Goal: Information Seeking & Learning: Learn about a topic

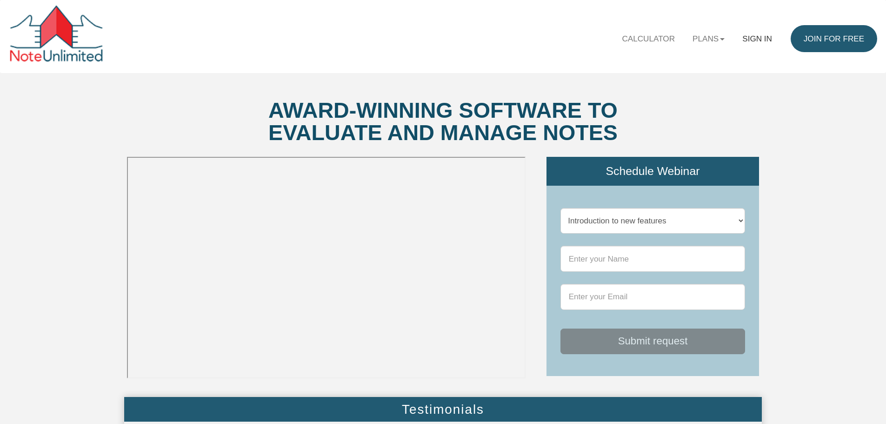
click at [763, 37] on link "Sign in" at bounding box center [757, 38] width 47 height 27
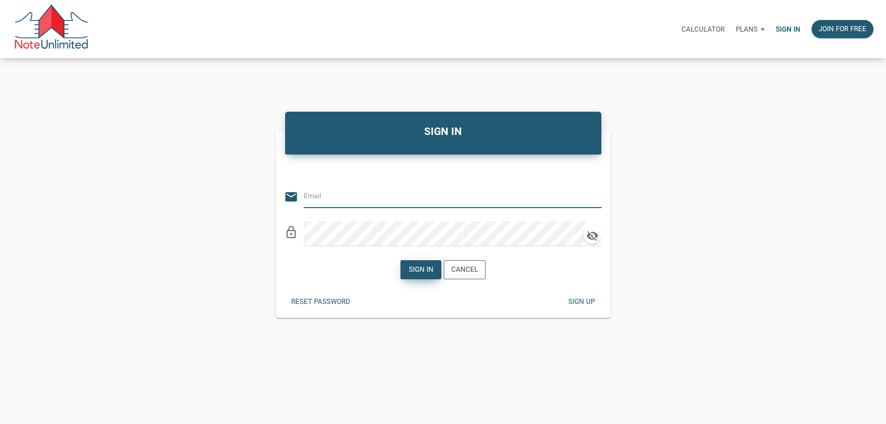
type input "[EMAIL_ADDRESS][DOMAIN_NAME]"
click at [422, 275] on div "Sign in" at bounding box center [421, 269] width 25 height 11
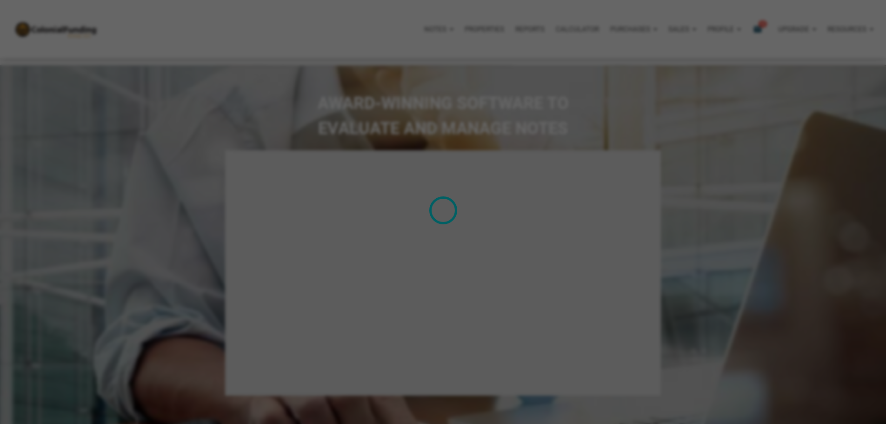
select select
type input "Introduction to new features"
select select
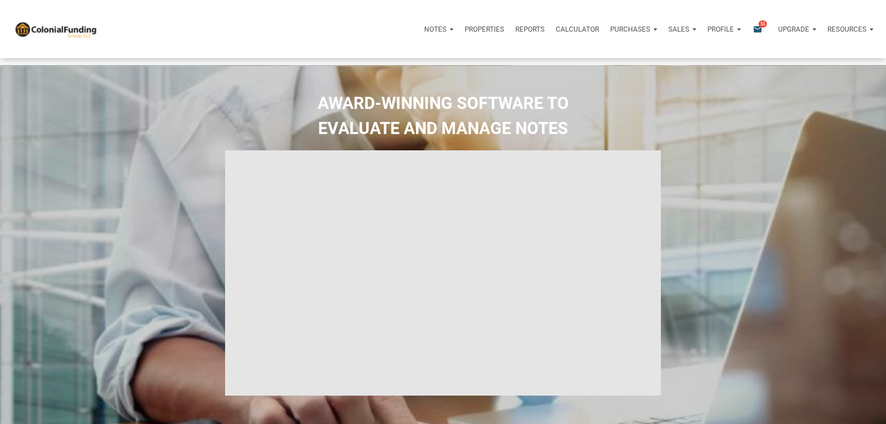
click at [465, 32] on p "Properties" at bounding box center [485, 29] width 40 height 8
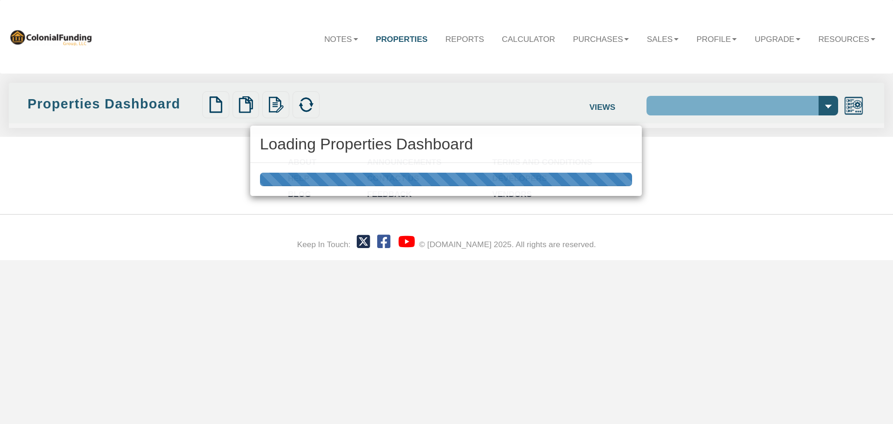
select select "138"
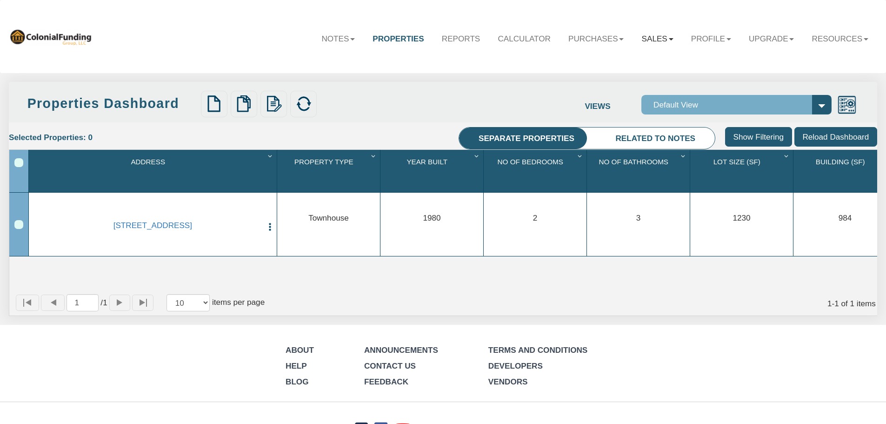
click at [655, 37] on link "Sales" at bounding box center [657, 38] width 49 height 27
click at [311, 36] on link "Notes" at bounding box center [311, 38] width 51 height 27
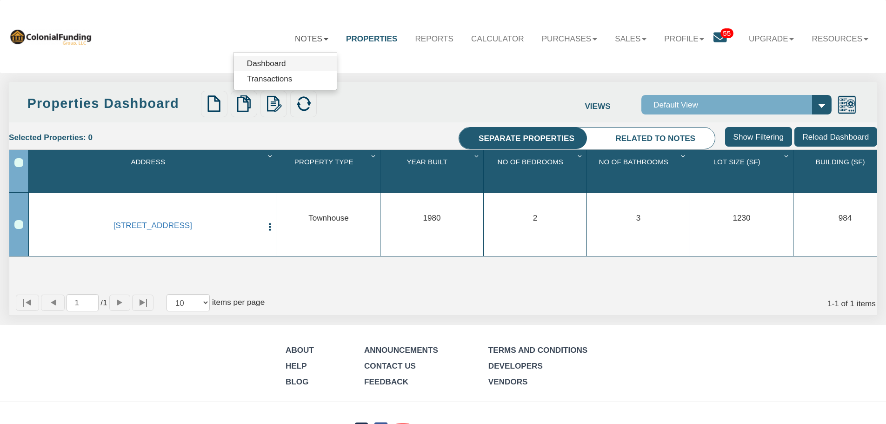
click at [263, 67] on link "Dashboard" at bounding box center [285, 63] width 103 height 15
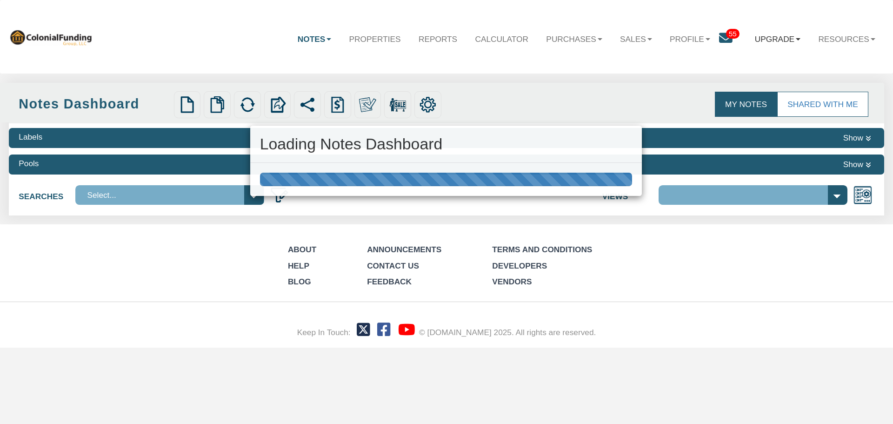
select select "316"
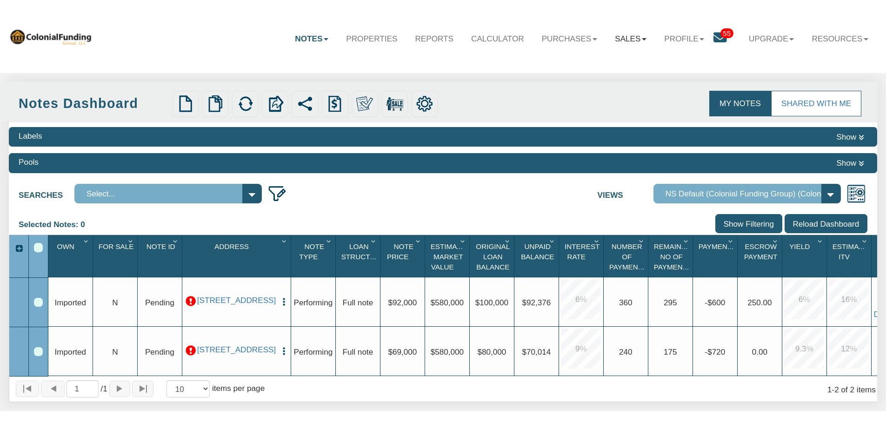
click at [631, 38] on link "Sales" at bounding box center [630, 38] width 49 height 27
click at [675, 38] on link "Profile" at bounding box center [685, 38] width 58 height 27
click at [658, 66] on link "Settings" at bounding box center [688, 64] width 103 height 15
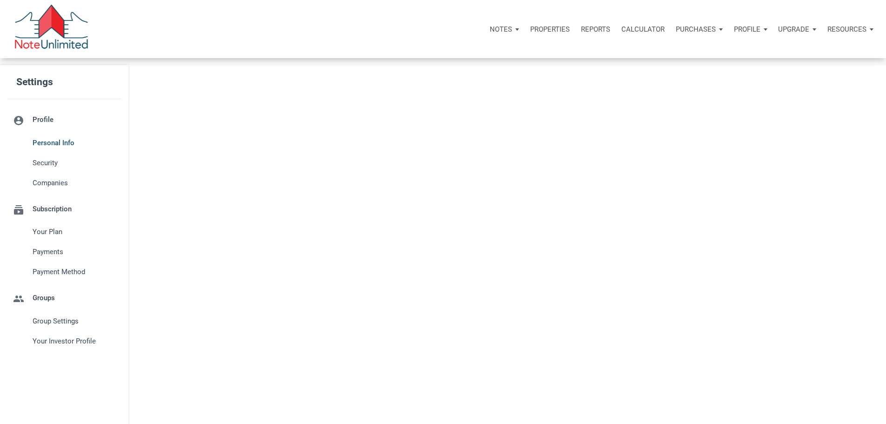
select select
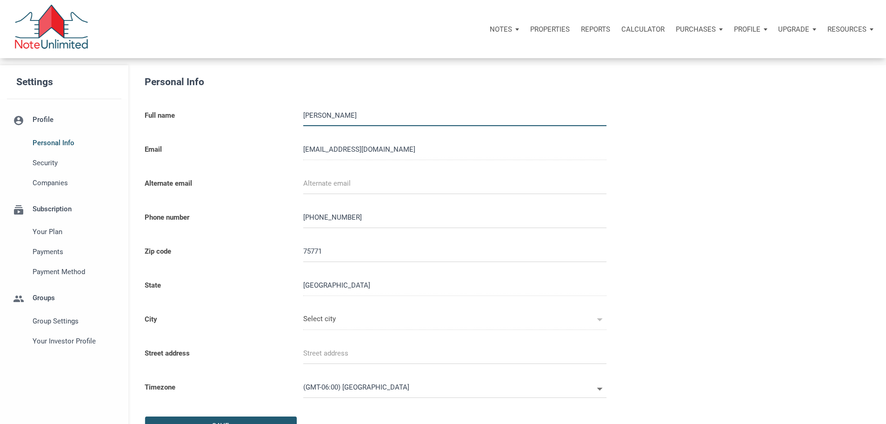
type input "[GEOGRAPHIC_DATA]"
select select
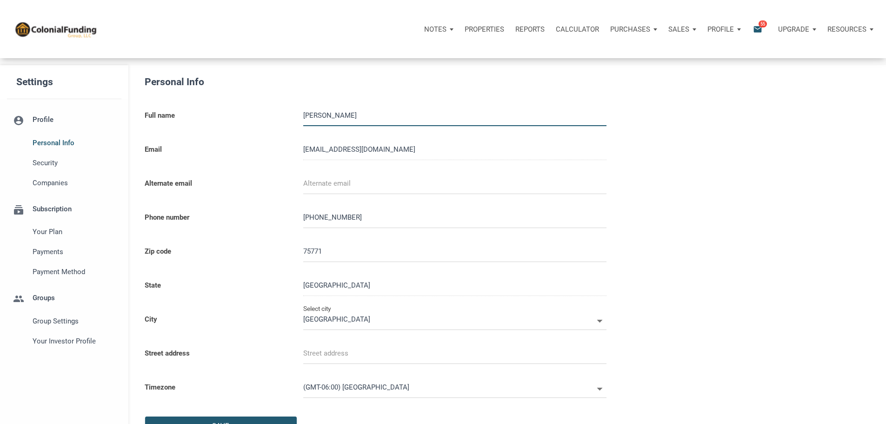
scroll to position [186, 0]
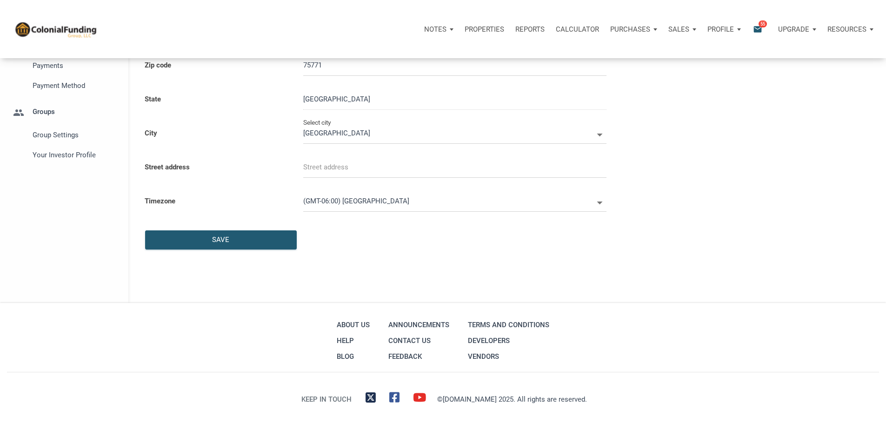
type input "HIDE A WAY"
select select
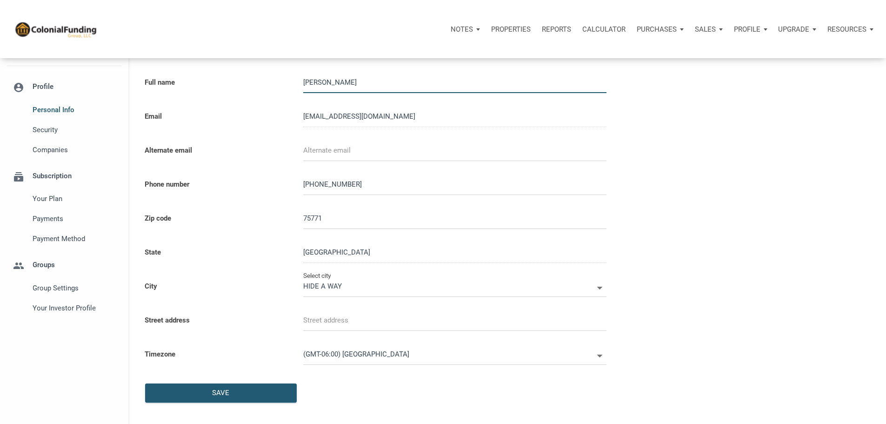
scroll to position [0, 0]
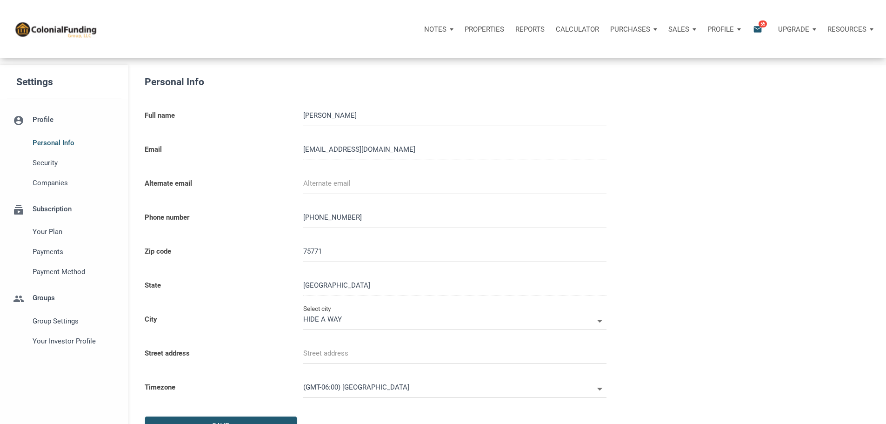
click at [465, 30] on p "Properties" at bounding box center [485, 29] width 40 height 8
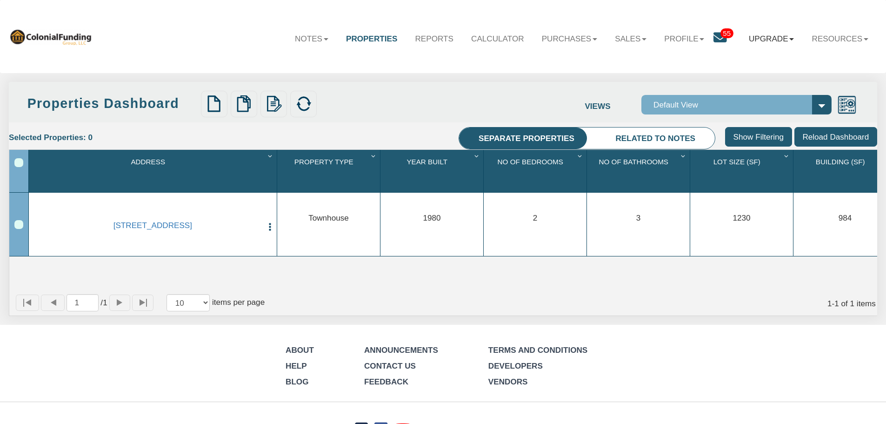
click at [780, 38] on link "Upgrade" at bounding box center [771, 38] width 63 height 27
click at [829, 39] on link "Resources" at bounding box center [840, 38] width 74 height 27
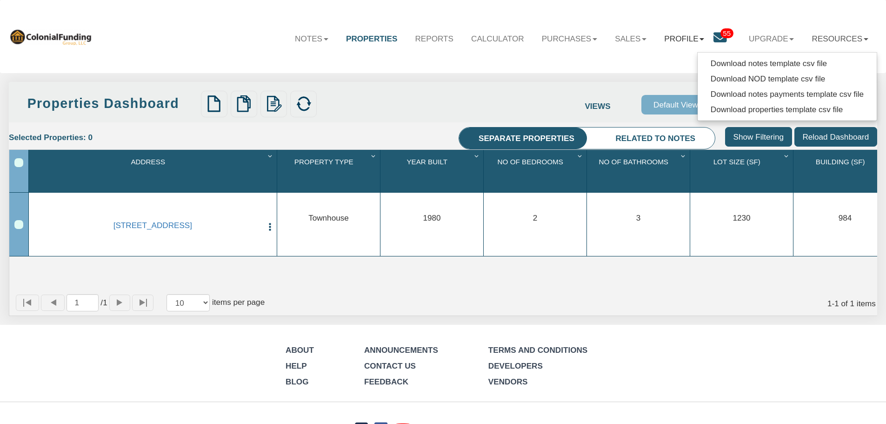
click at [676, 39] on link "Profile" at bounding box center [685, 38] width 58 height 27
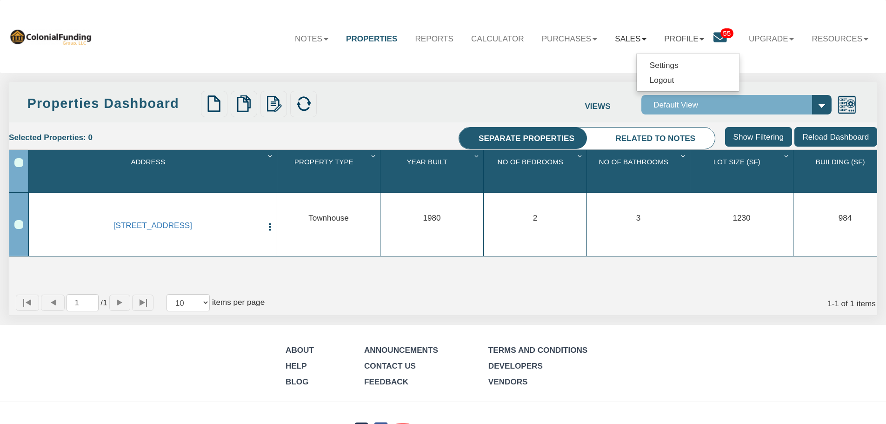
click at [614, 40] on link "Sales" at bounding box center [630, 38] width 49 height 27
click at [551, 38] on link "Purchases" at bounding box center [570, 38] width 74 height 27
click at [485, 40] on link "Calculator" at bounding box center [497, 38] width 71 height 27
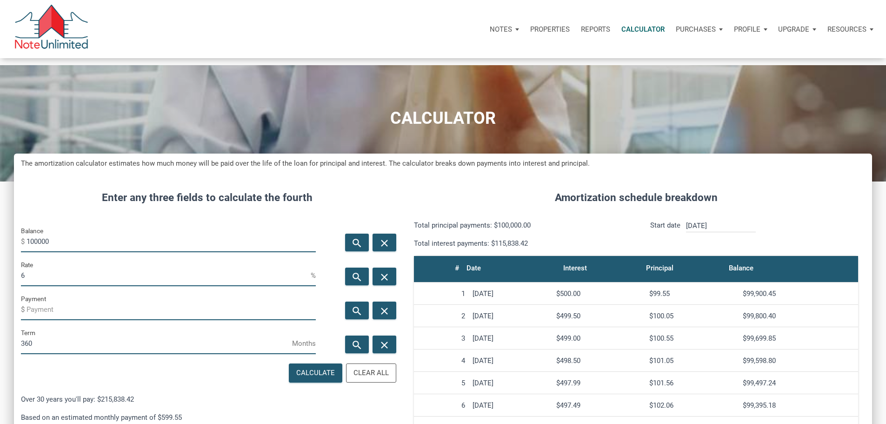
click at [484, 38] on ul "Notes Dashboard Transactions Properties Reports Calculator Purchases Offers Ord…" at bounding box center [681, 29] width 395 height 28
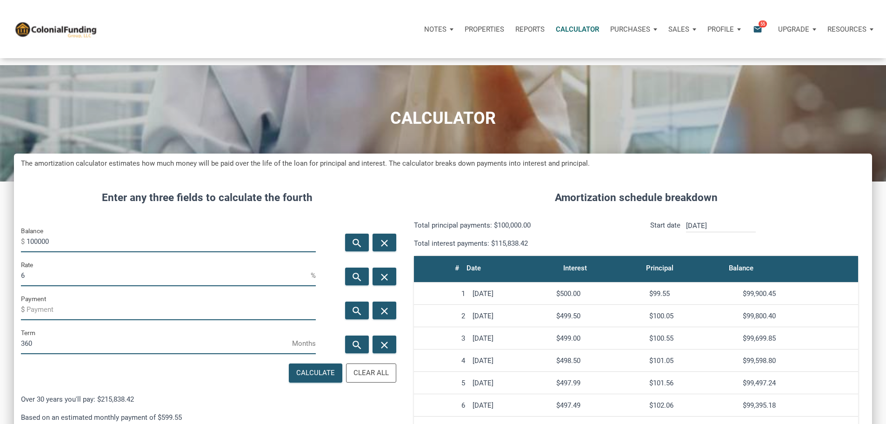
click at [424, 33] on p "Notes" at bounding box center [435, 29] width 22 height 8
click at [368, 62] on link "Dashboard" at bounding box center [412, 54] width 88 height 19
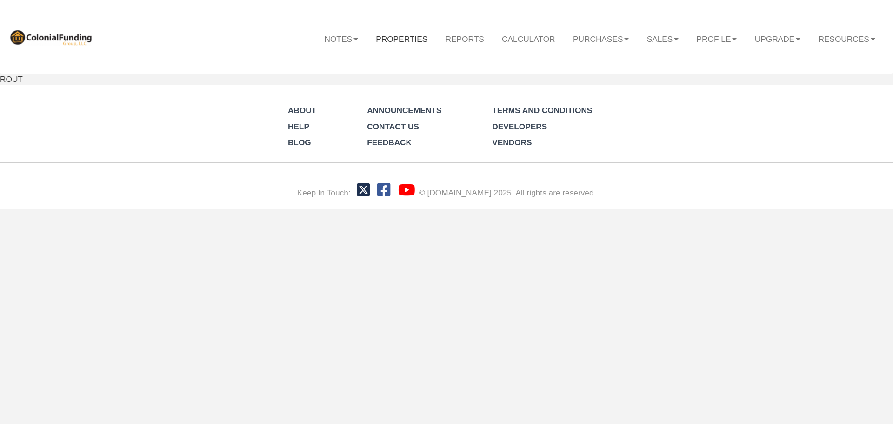
click at [388, 39] on link "Properties" at bounding box center [401, 38] width 69 height 27
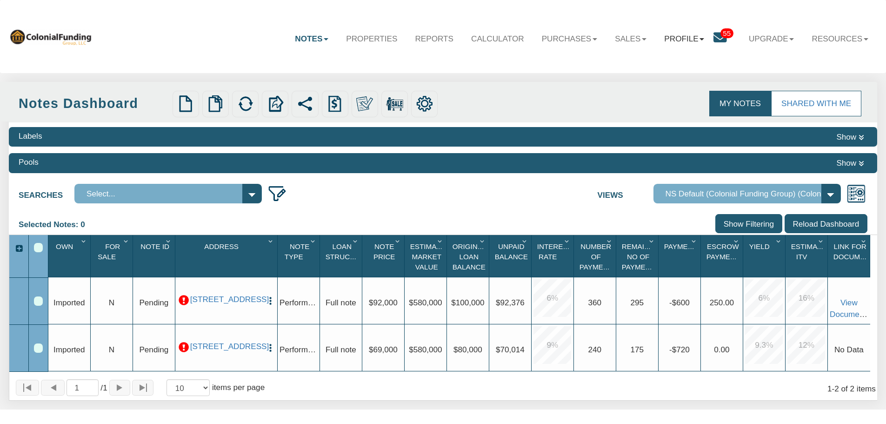
click at [682, 38] on link "Profile" at bounding box center [685, 38] width 58 height 27
click at [660, 66] on link "Settings" at bounding box center [688, 64] width 103 height 15
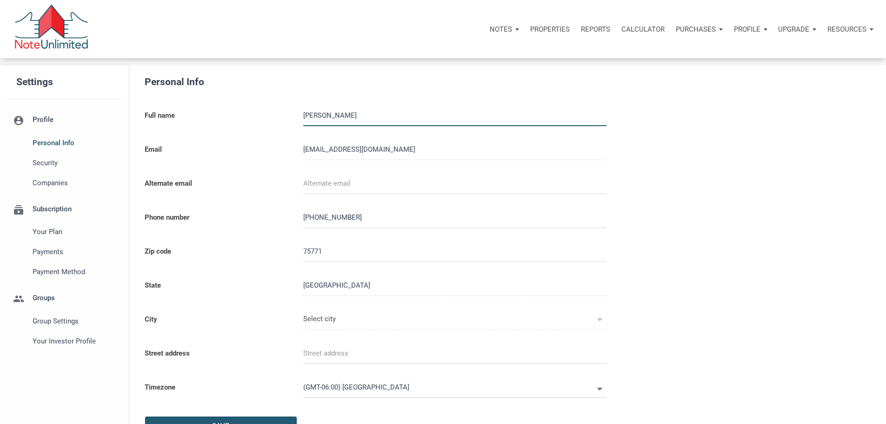
type input "[GEOGRAPHIC_DATA]"
type input "WOOD SPRINGS"
select select
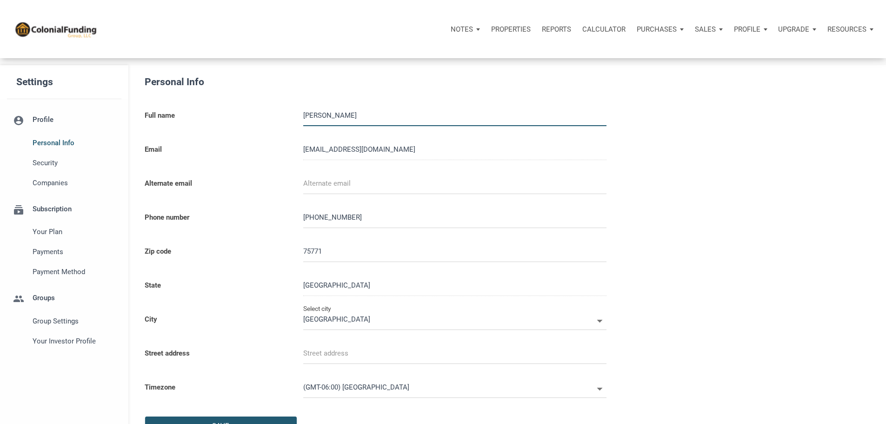
type input "HIDE A WAY"
select select
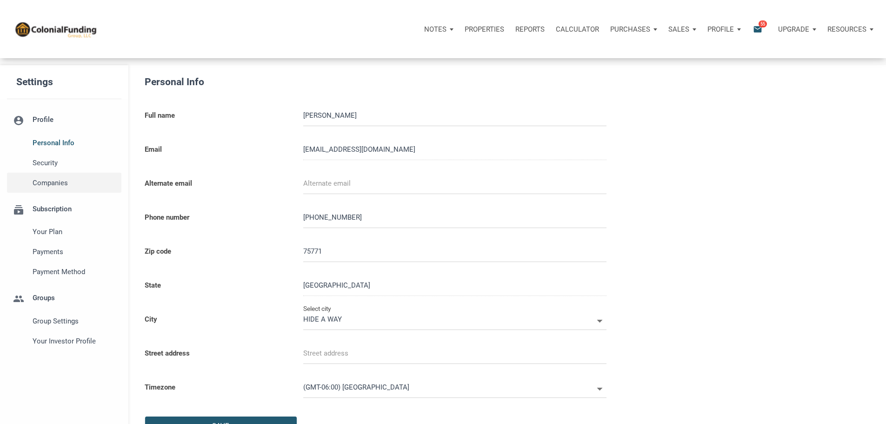
click at [54, 188] on span "Companies" at bounding box center [75, 182] width 85 height 11
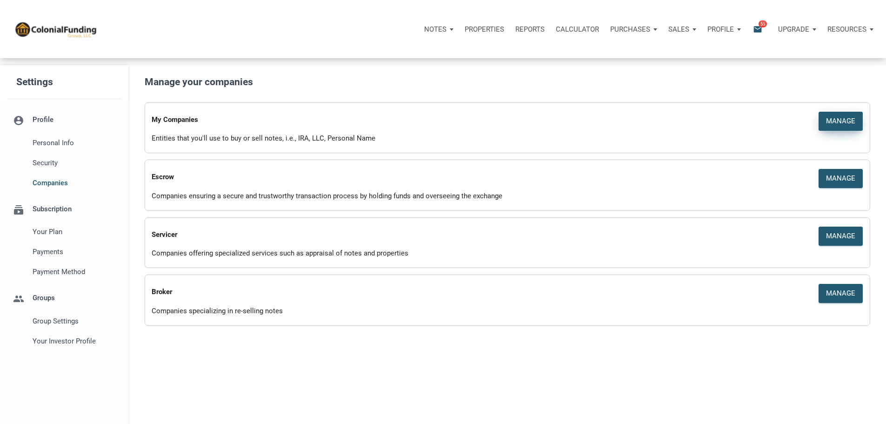
click at [826, 126] on div "Manage" at bounding box center [840, 121] width 29 height 11
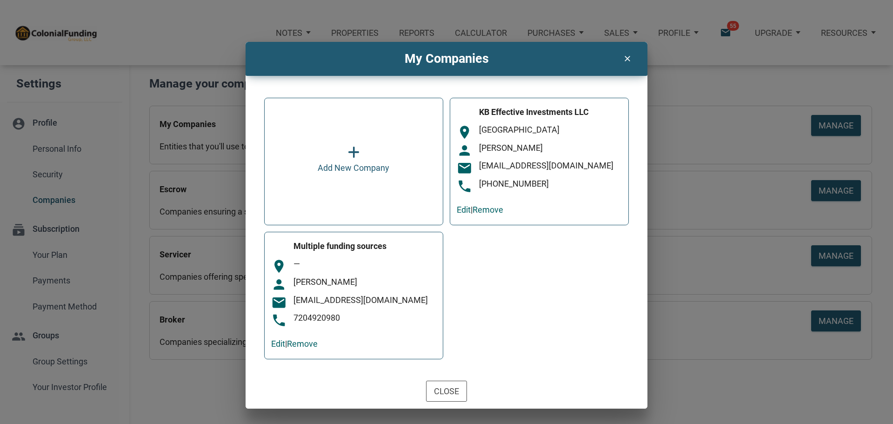
click at [629, 59] on icon "clear" at bounding box center [627, 57] width 11 height 13
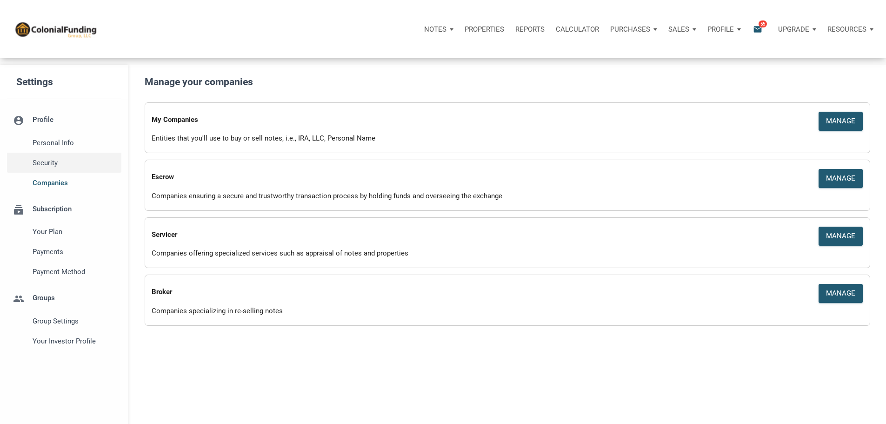
click at [54, 168] on span "Security" at bounding box center [75, 162] width 85 height 11
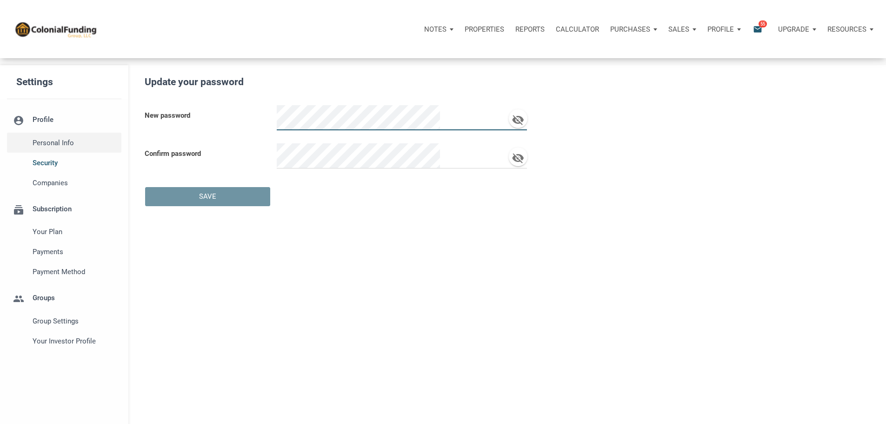
click at [65, 148] on span "Personal Info" at bounding box center [75, 142] width 85 height 11
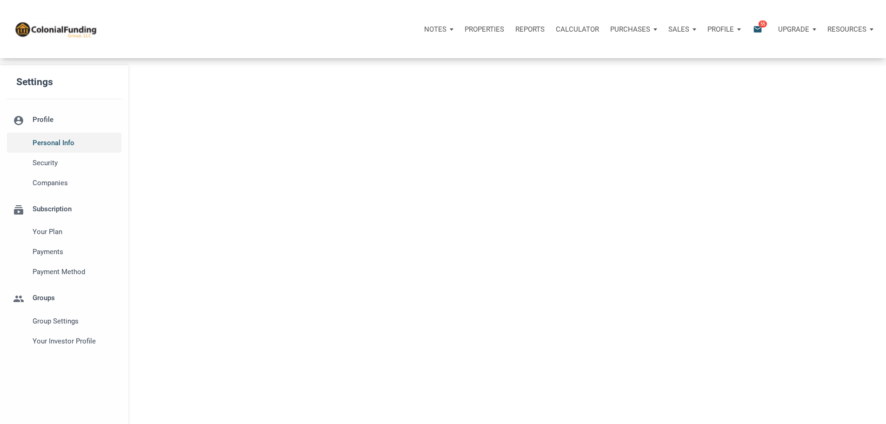
type input "WOOD SPRINGS"
select select
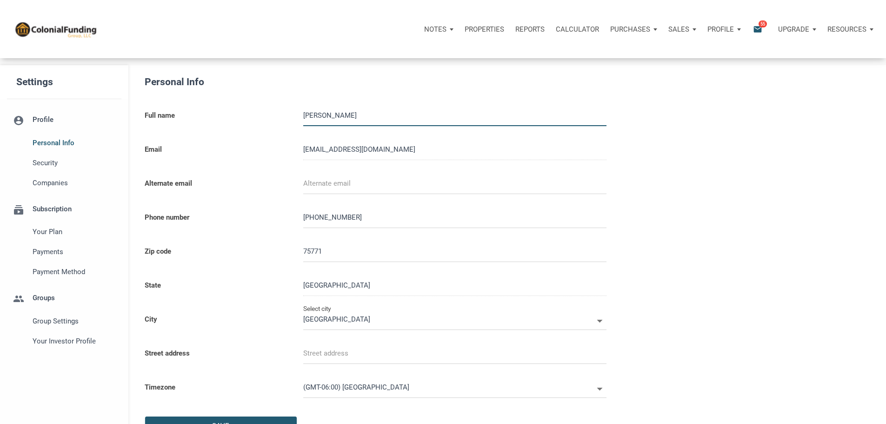
click at [51, 126] on li "account_circle Profile Personal Info Security Companies" at bounding box center [64, 150] width 128 height 84
type input "HIDE A WAY"
select select
click at [63, 188] on span "Companies" at bounding box center [75, 182] width 85 height 11
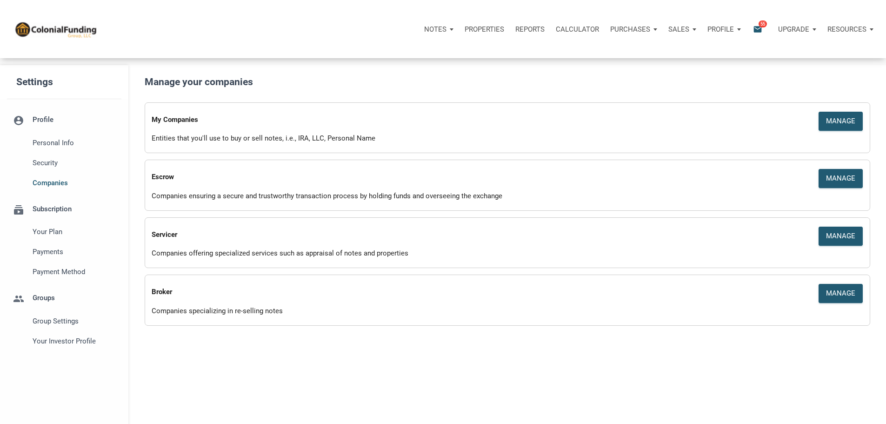
click at [610, 31] on p "Purchases" at bounding box center [630, 29] width 40 height 8
click at [556, 31] on p "Calculator" at bounding box center [577, 29] width 43 height 8
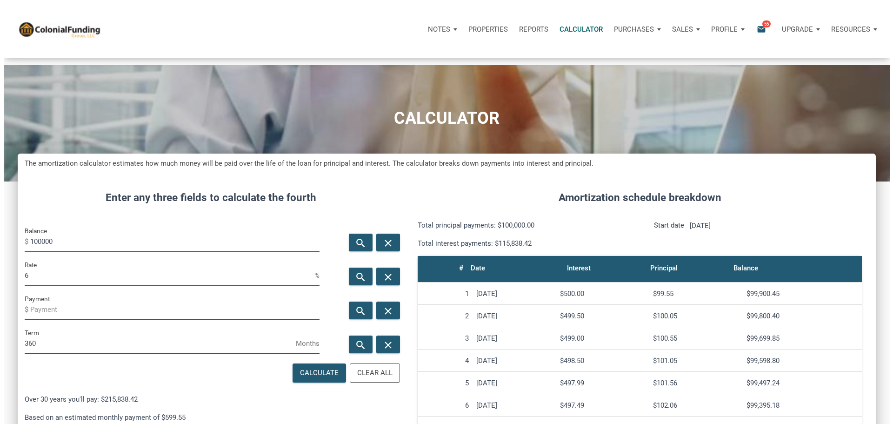
scroll to position [569, 844]
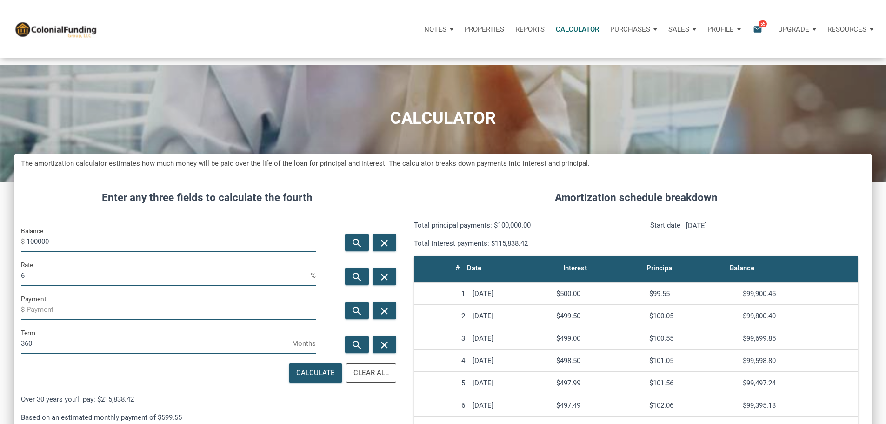
click at [752, 33] on icon "email" at bounding box center [757, 29] width 11 height 11
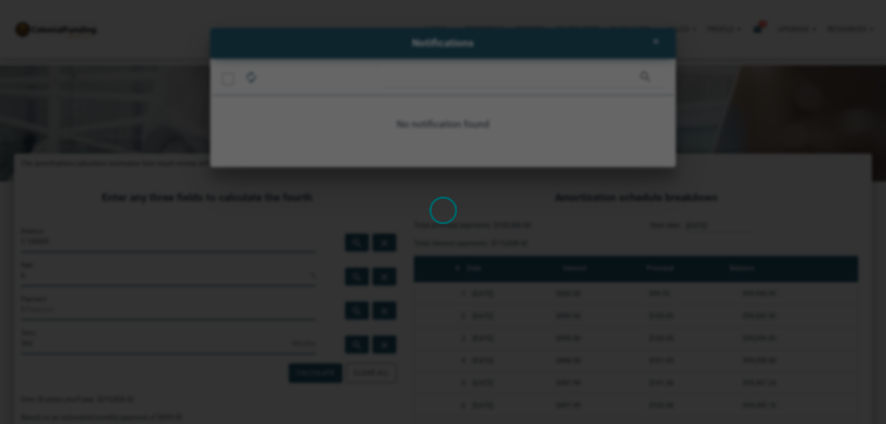
scroll to position [569, 851]
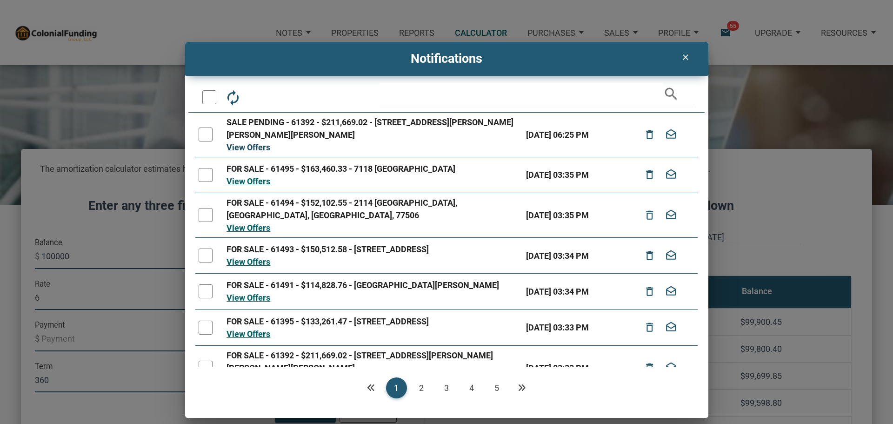
click at [253, 147] on link "View Offers" at bounding box center [249, 147] width 44 height 10
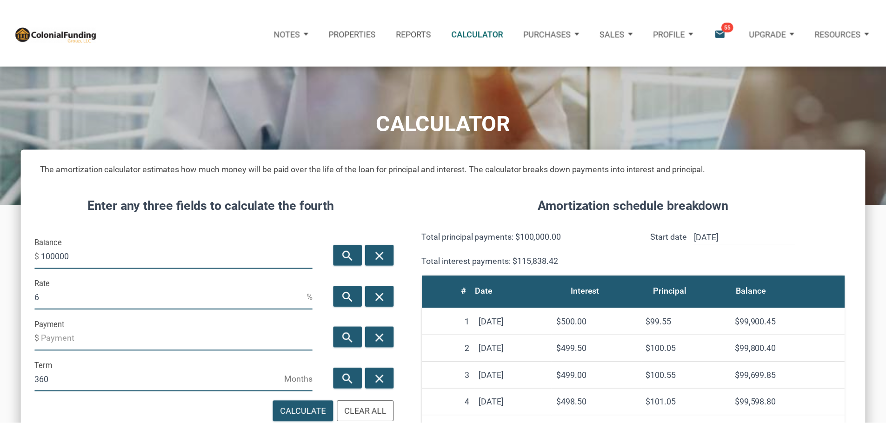
scroll to position [464678, 464402]
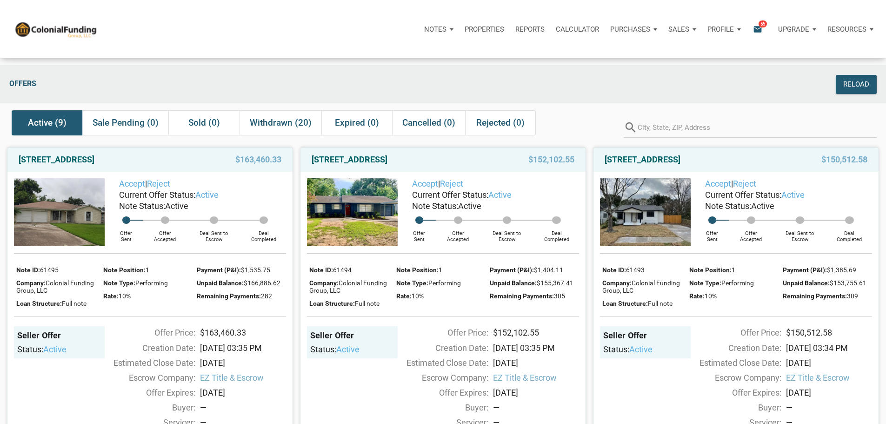
click at [349, 236] on img at bounding box center [352, 212] width 91 height 68
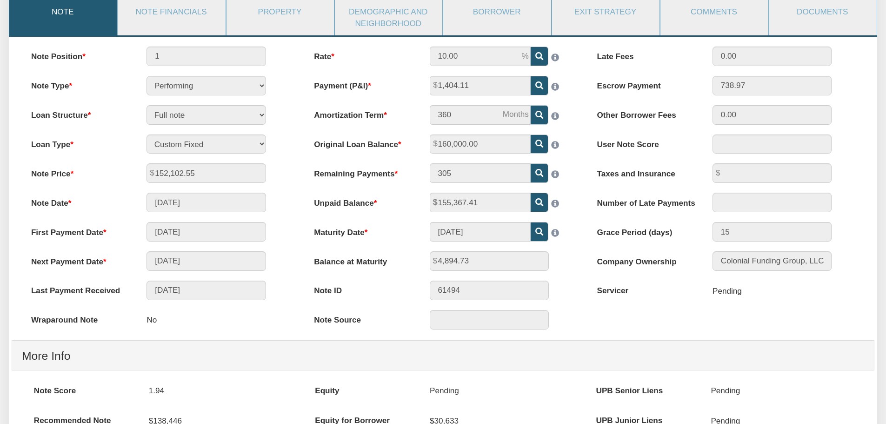
scroll to position [47, 0]
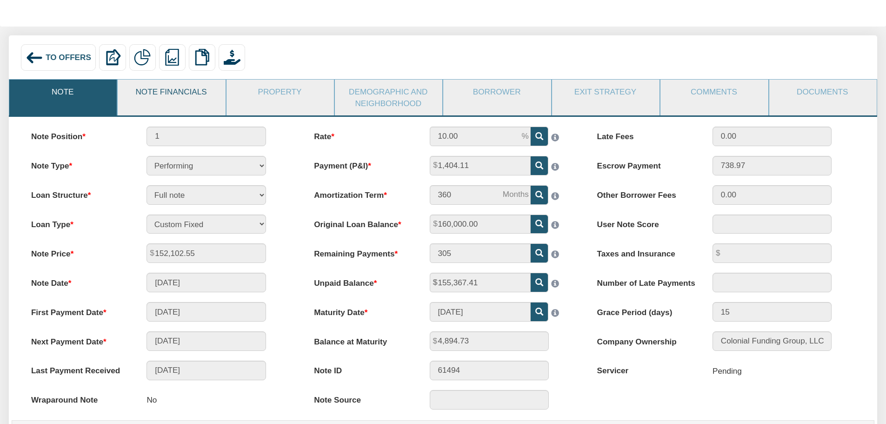
click at [173, 96] on link "Note Financials" at bounding box center [171, 92] width 107 height 24
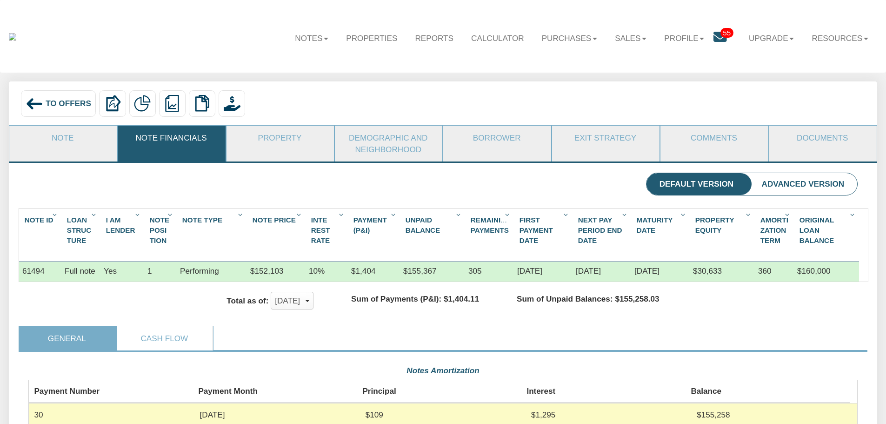
scroll to position [0, 0]
click at [297, 139] on link "Property" at bounding box center [280, 138] width 107 height 24
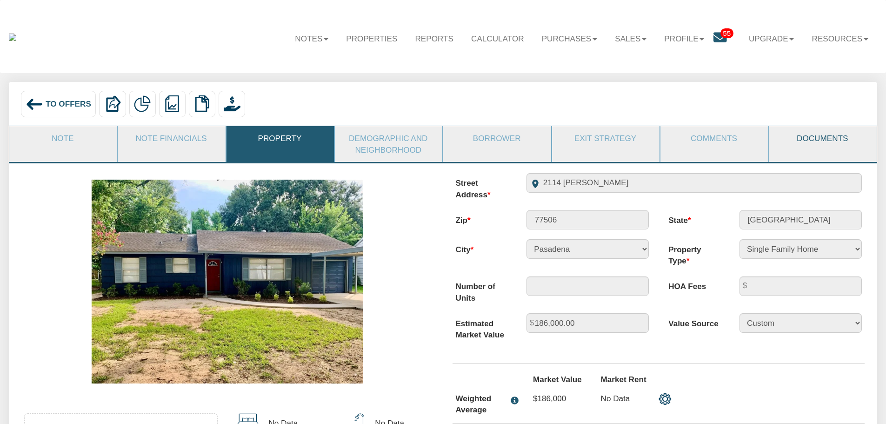
click at [831, 140] on link "Documents" at bounding box center [823, 138] width 107 height 24
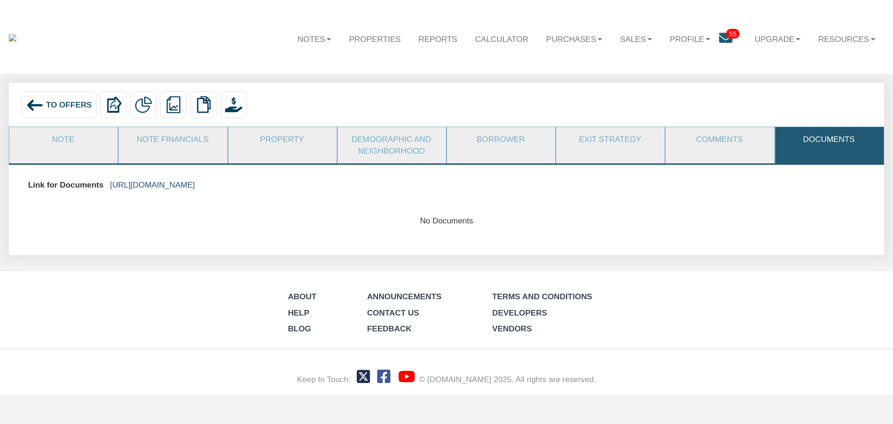
click at [195, 184] on link "https://colonialfundinggroup.sharepoint.com/:f:/s/operationsteam/Eos7GLhyFOFCt3…" at bounding box center [152, 184] width 85 height 9
click at [682, 40] on link "Profile" at bounding box center [690, 38] width 58 height 27
click at [702, 38] on link "Profile" at bounding box center [690, 38] width 58 height 27
click at [702, 37] on link "Profile" at bounding box center [690, 38] width 58 height 27
click at [667, 66] on link "Settings" at bounding box center [694, 65] width 104 height 15
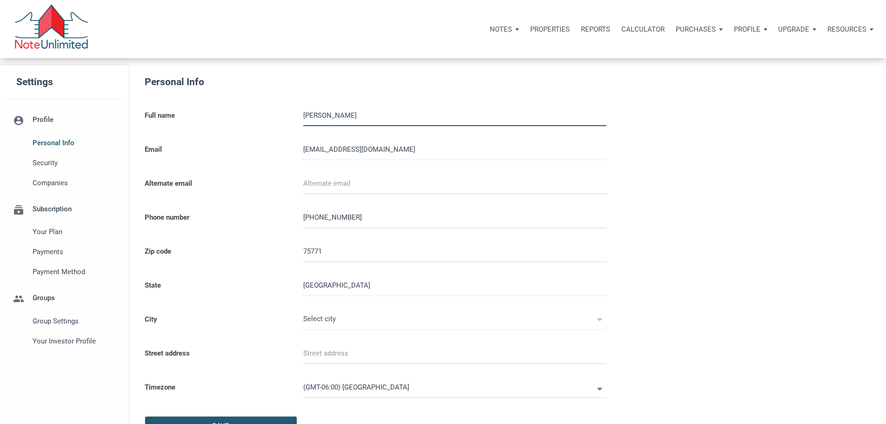
type input "[GEOGRAPHIC_DATA]"
select select
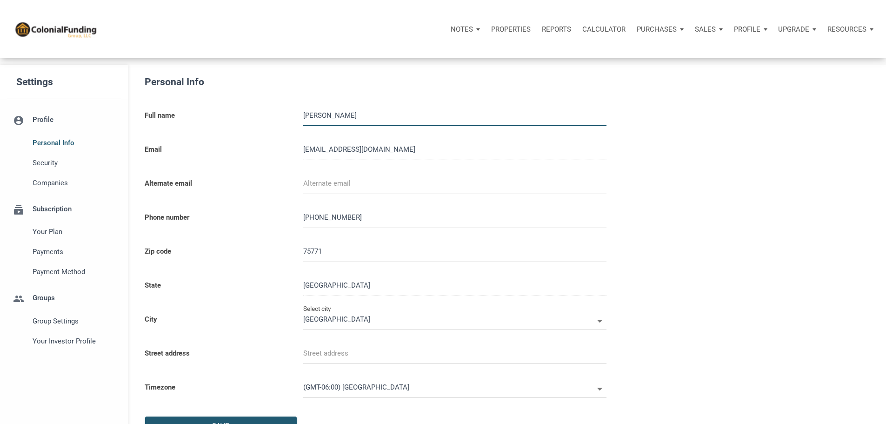
type input "HIDE A WAY"
select select
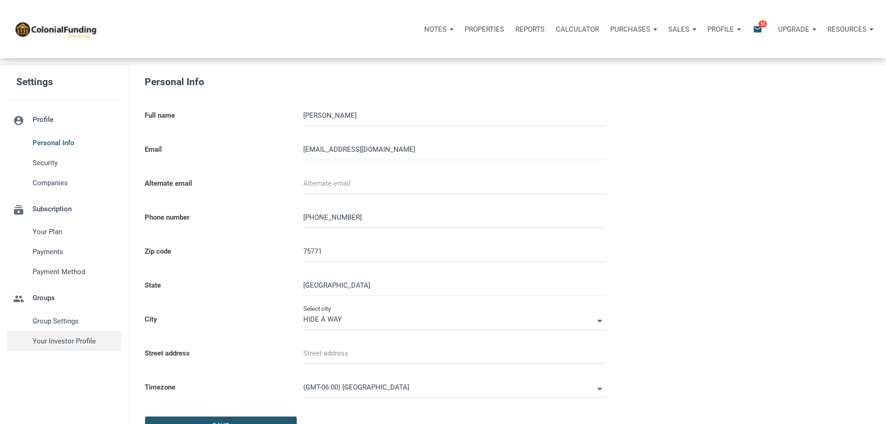
click at [68, 347] on span "Your Investor Profile" at bounding box center [75, 340] width 85 height 11
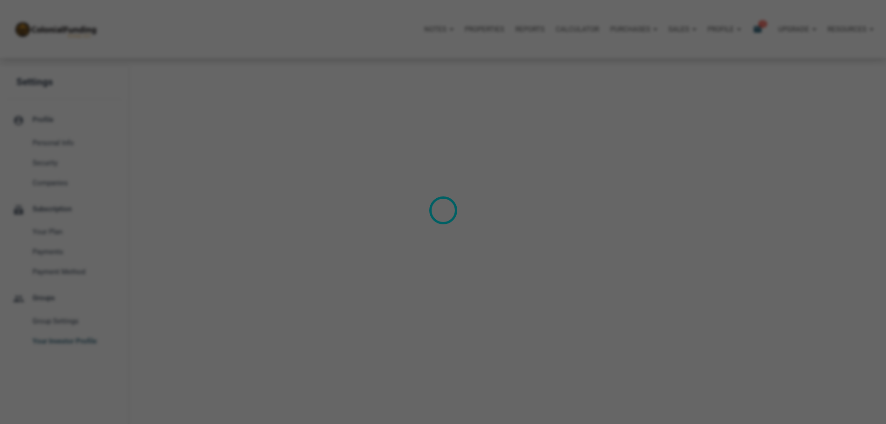
type input "Cash Flow - Today Income"
select select
type input "$ 100,000"
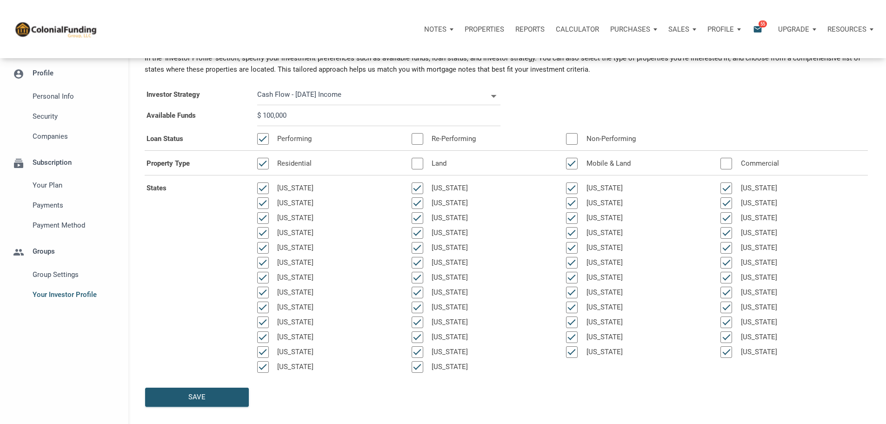
scroll to position [140, 0]
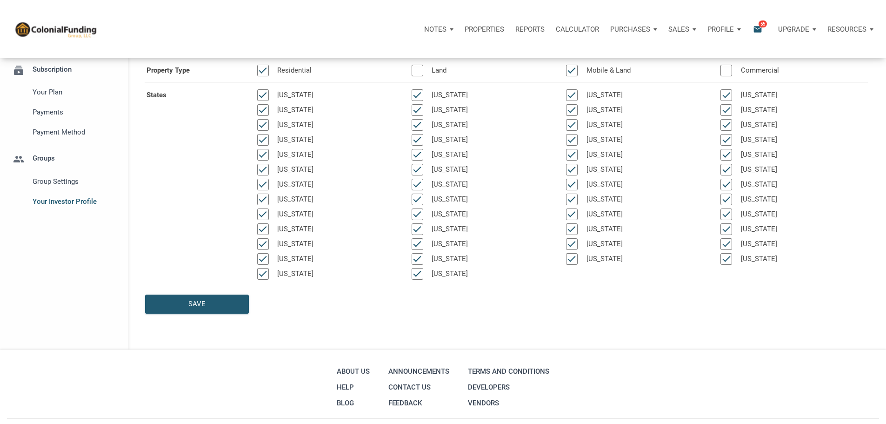
click at [566, 131] on div at bounding box center [572, 125] width 12 height 12
select select
type input "$ 100,000"
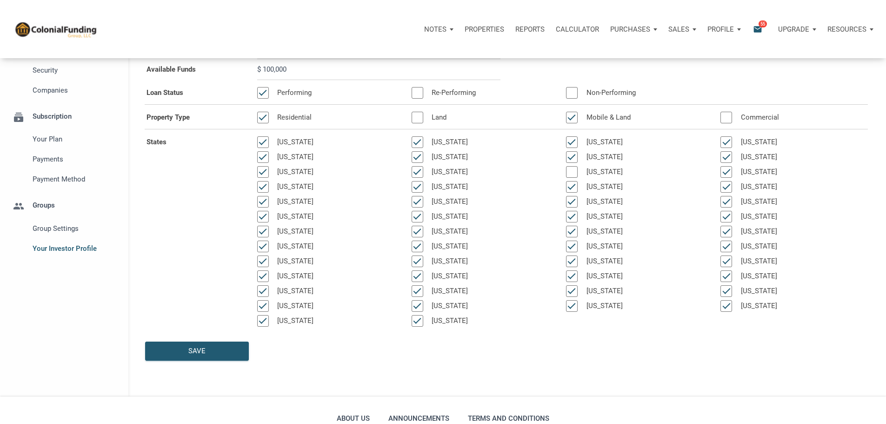
scroll to position [93, 0]
click at [412, 147] on div at bounding box center [418, 142] width 12 height 12
select select
type input "$ 100,000"
drag, startPoint x: 273, startPoint y: 213, endPoint x: 284, endPoint y: 209, distance: 11.9
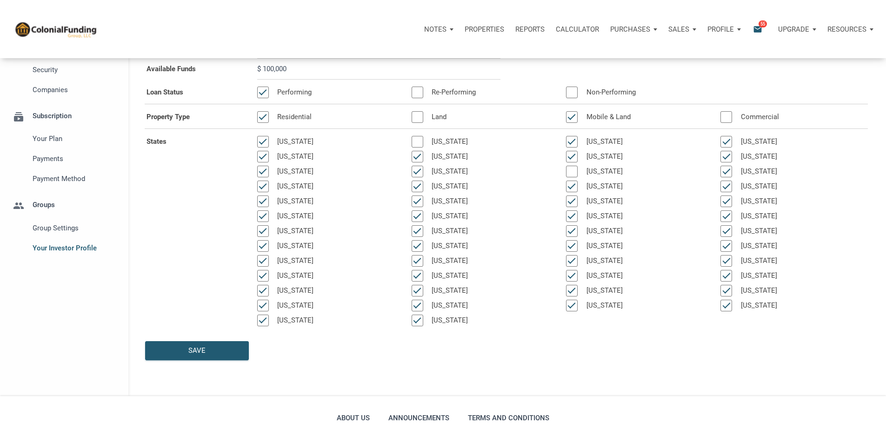
click at [566, 177] on div at bounding box center [572, 172] width 12 height 12
select select
type input "$ 100,000"
click at [412, 147] on div at bounding box center [418, 142] width 12 height 12
select select
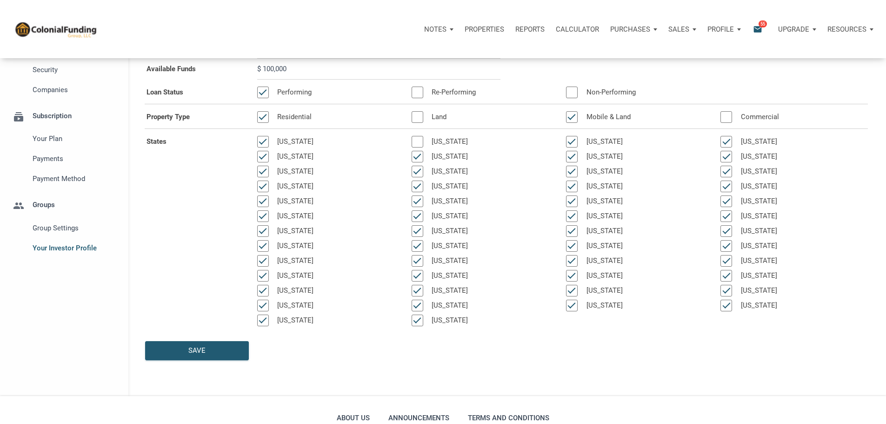
type input "$ 100,000"
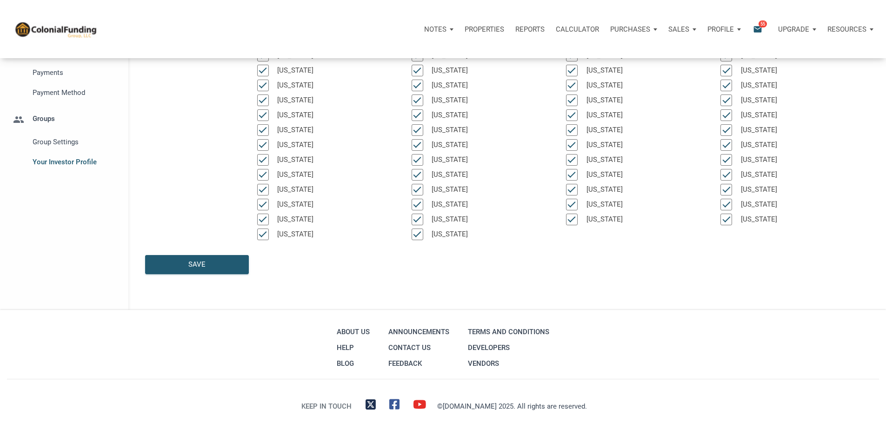
scroll to position [253, 0]
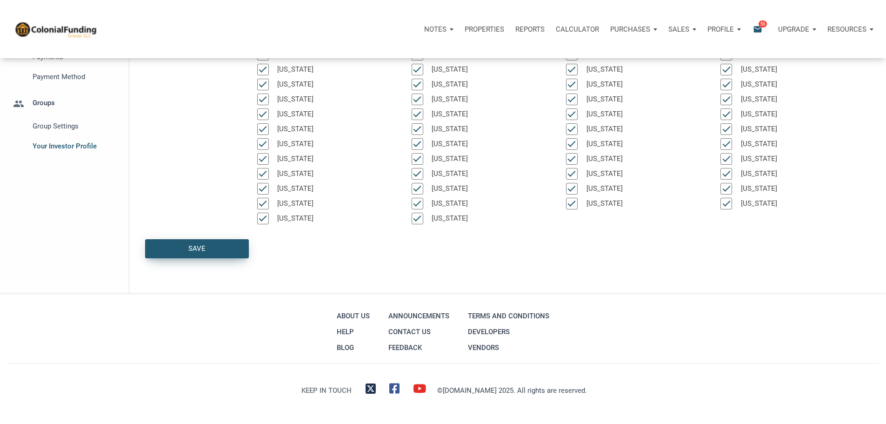
click at [225, 240] on div "Save" at bounding box center [197, 249] width 103 height 18
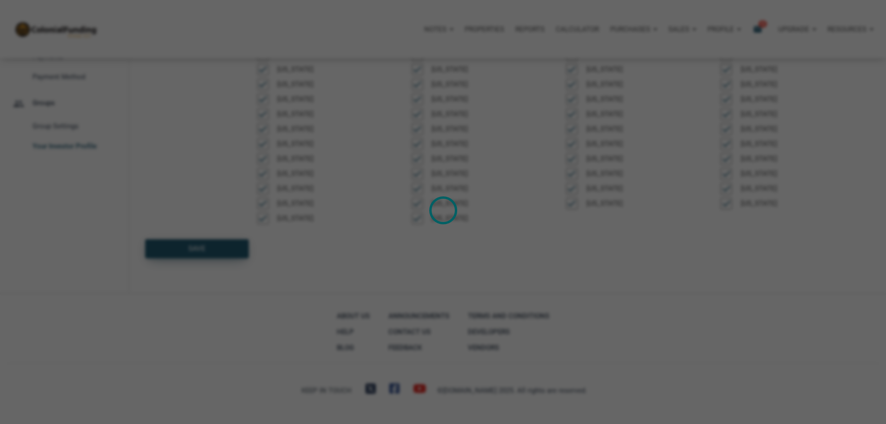
select select
type input "$ 100,000"
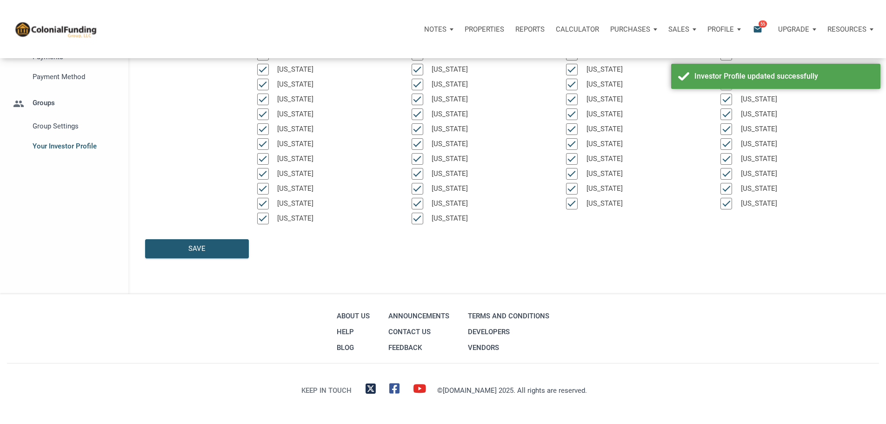
click at [847, 33] on p "Resources" at bounding box center [847, 29] width 39 height 8
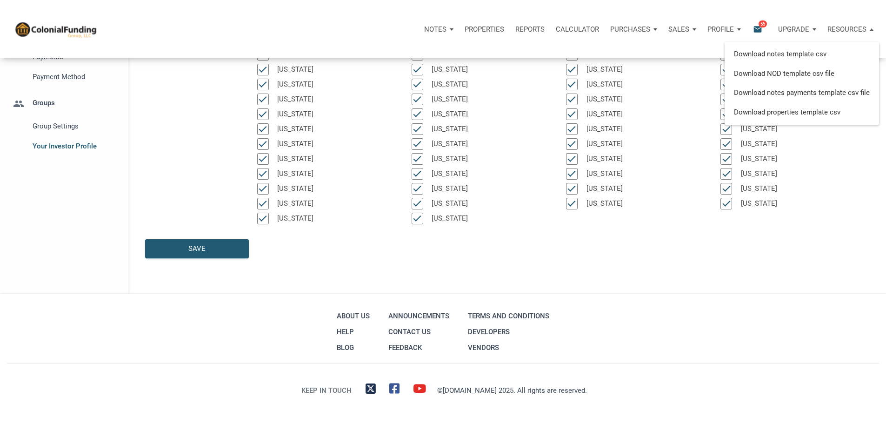
click at [837, 29] on p "Resources" at bounding box center [847, 29] width 39 height 8
click at [465, 30] on p "Properties" at bounding box center [485, 29] width 40 height 8
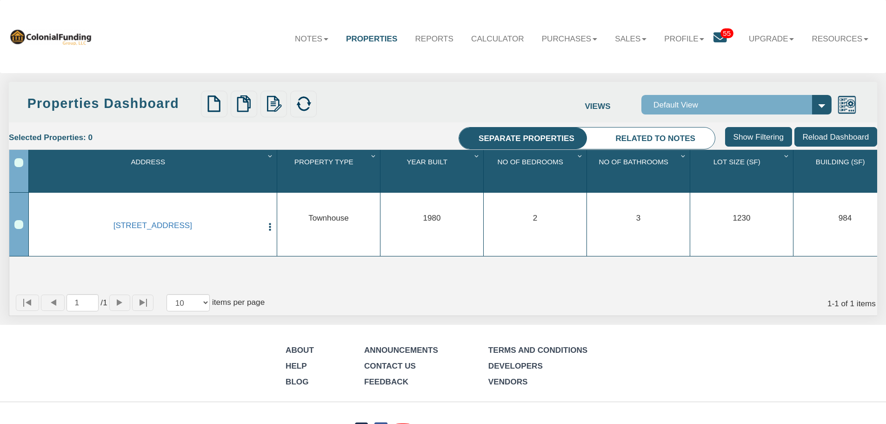
click at [721, 34] on span "55" at bounding box center [727, 33] width 13 height 10
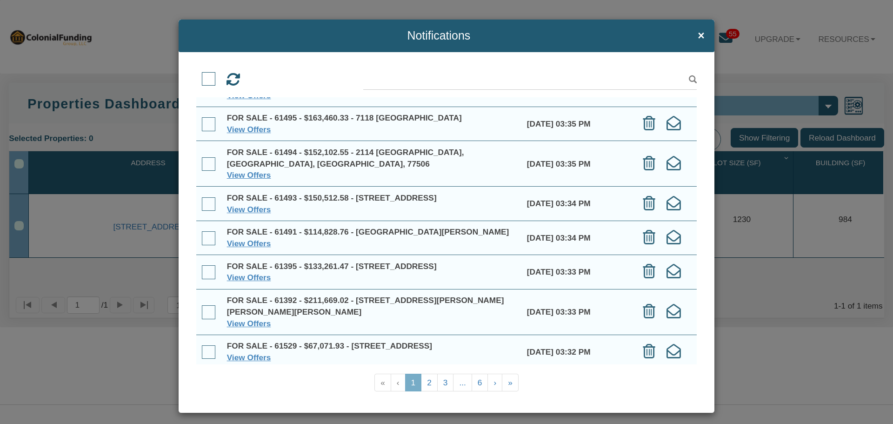
scroll to position [27, 0]
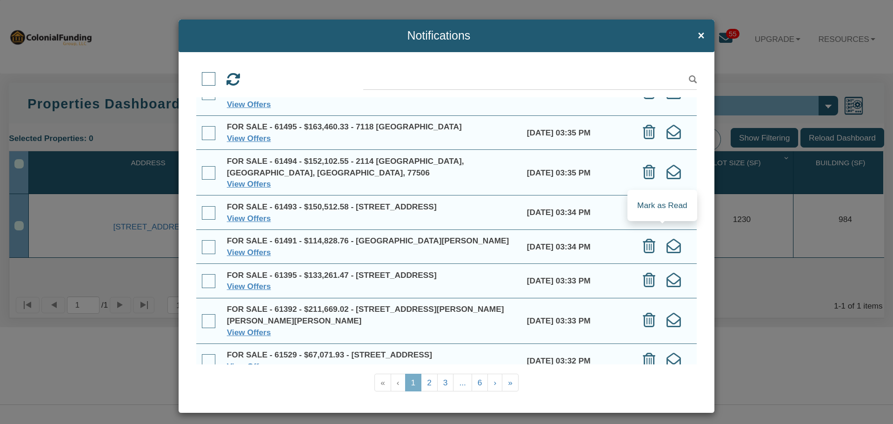
click at [667, 239] on icon at bounding box center [674, 246] width 14 height 14
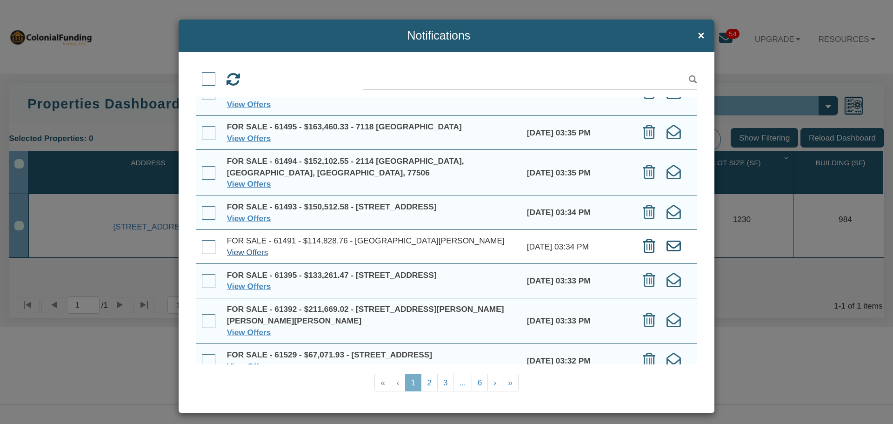
click at [252, 248] on link "View Offers" at bounding box center [247, 252] width 41 height 9
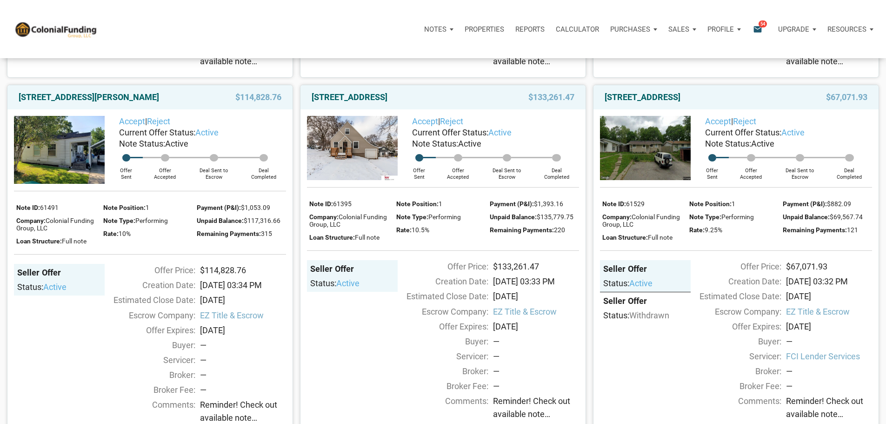
scroll to position [558, 0]
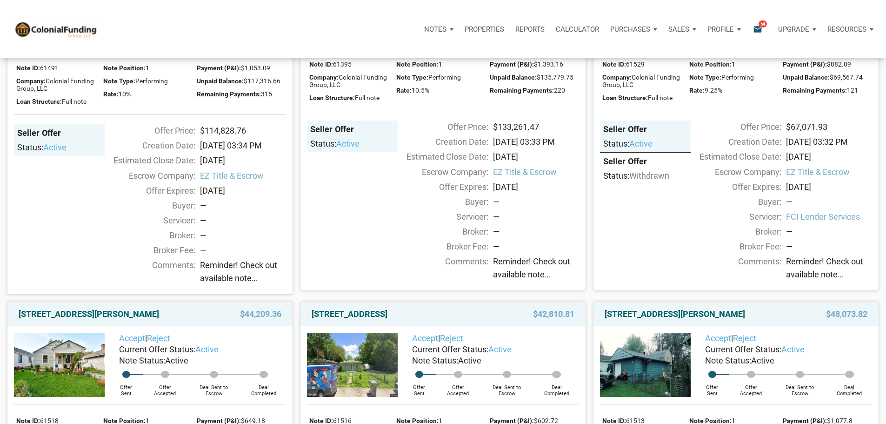
click at [70, 44] on img at bounding box center [59, 10] width 91 height 68
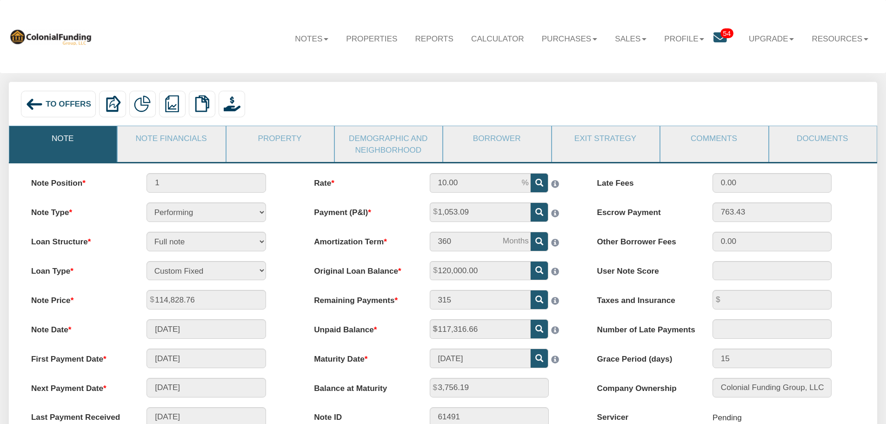
click at [64, 106] on span "To Offers" at bounding box center [69, 103] width 46 height 9
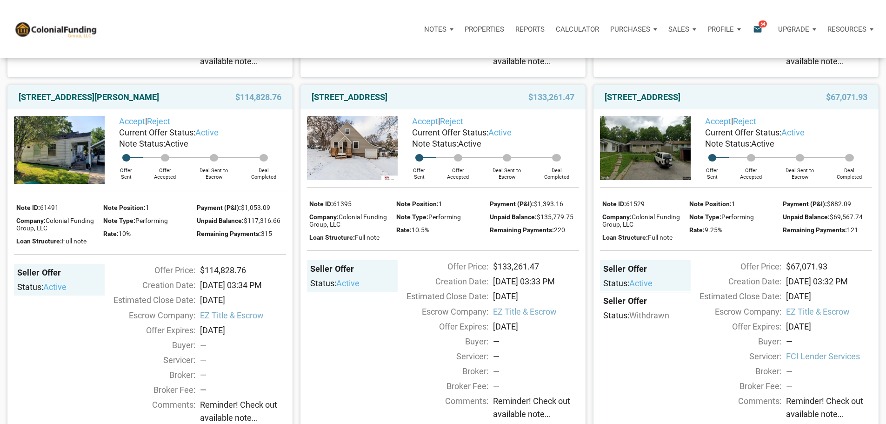
scroll to position [465, 0]
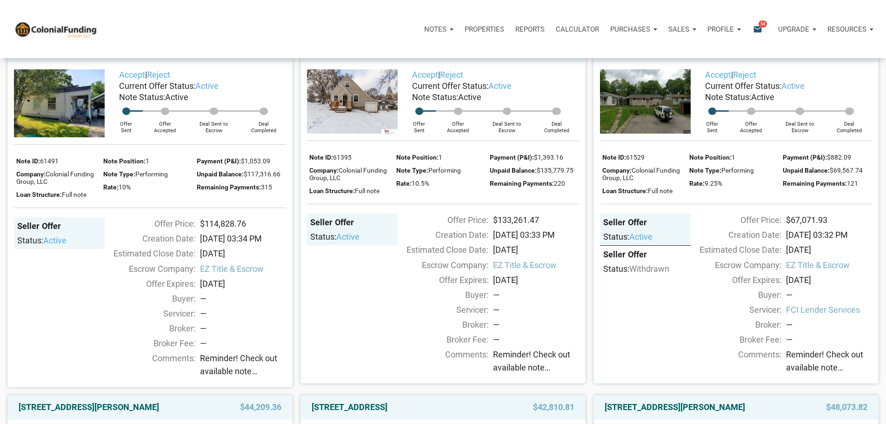
click at [72, 137] on img at bounding box center [59, 103] width 91 height 68
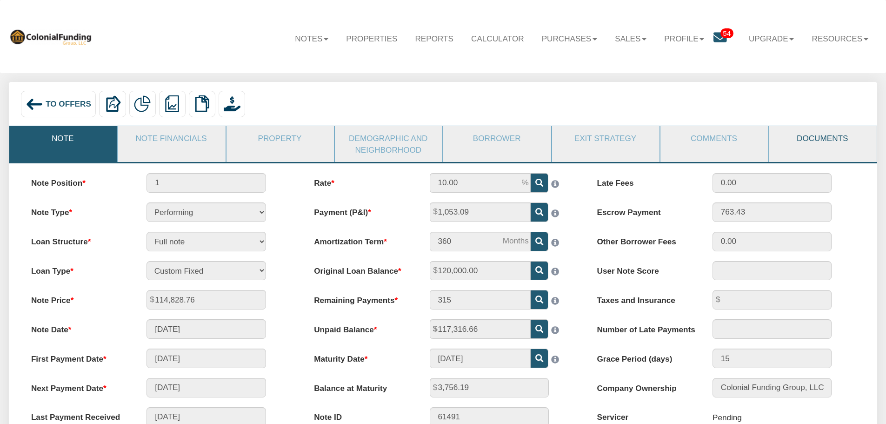
click at [806, 138] on link "Documents" at bounding box center [823, 138] width 107 height 24
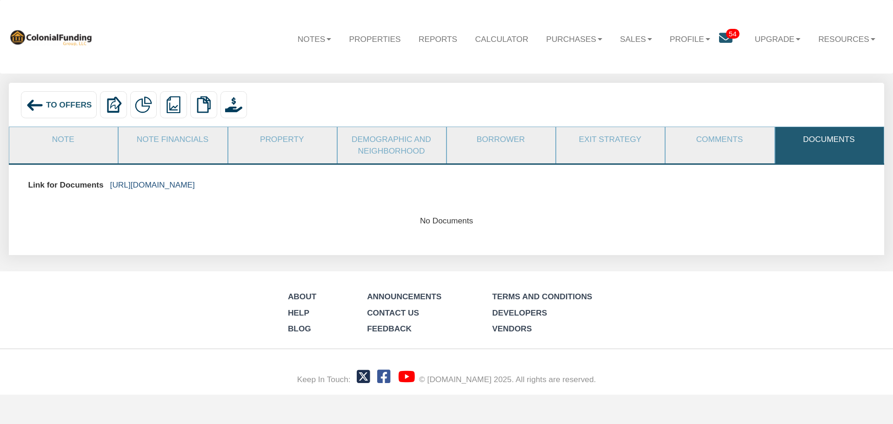
click at [195, 184] on link "[URL][DOMAIN_NAME]" at bounding box center [152, 184] width 85 height 9
click at [726, 30] on span "54" at bounding box center [732, 34] width 13 height 10
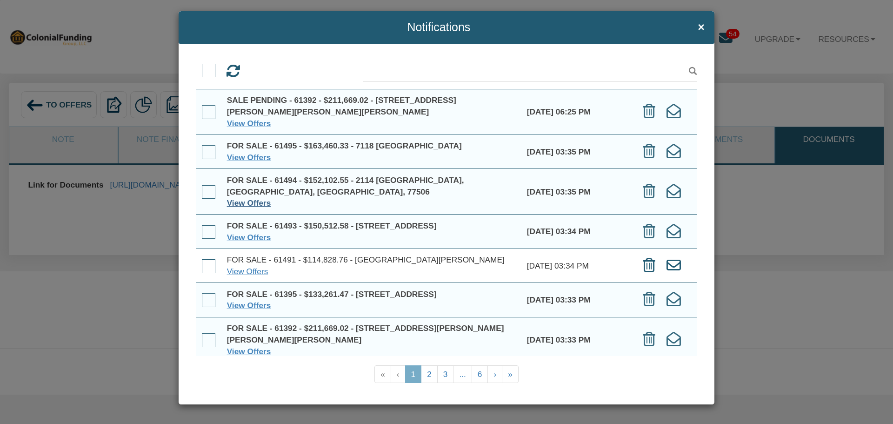
click at [250, 198] on link "View Offers" at bounding box center [249, 202] width 44 height 9
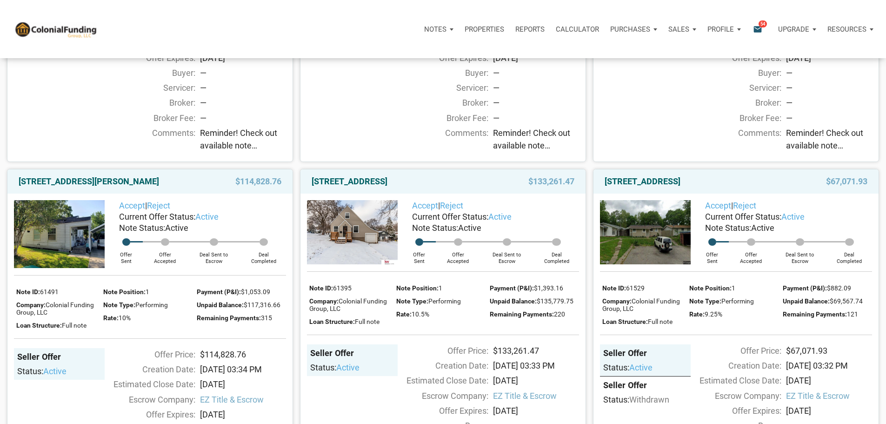
scroll to position [419, 0]
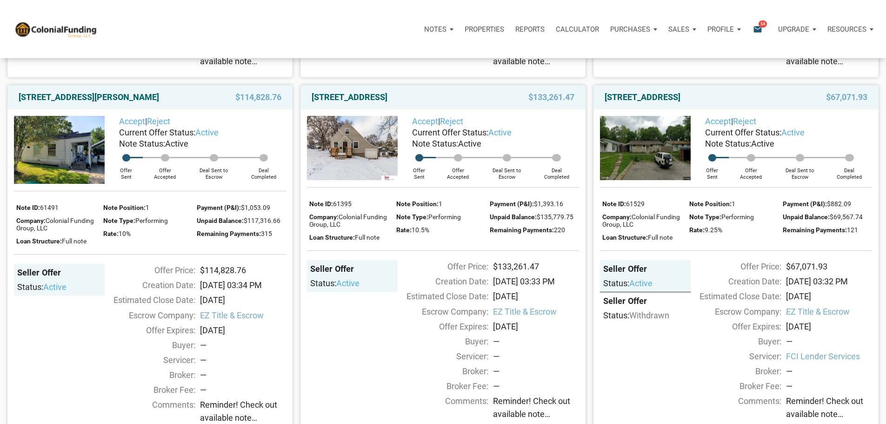
click at [82, 184] on img at bounding box center [59, 150] width 91 height 68
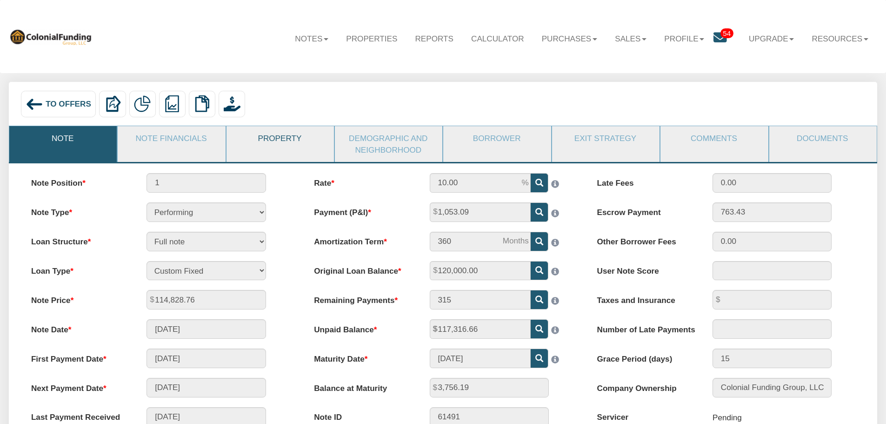
click at [283, 142] on link "Property" at bounding box center [280, 138] width 107 height 24
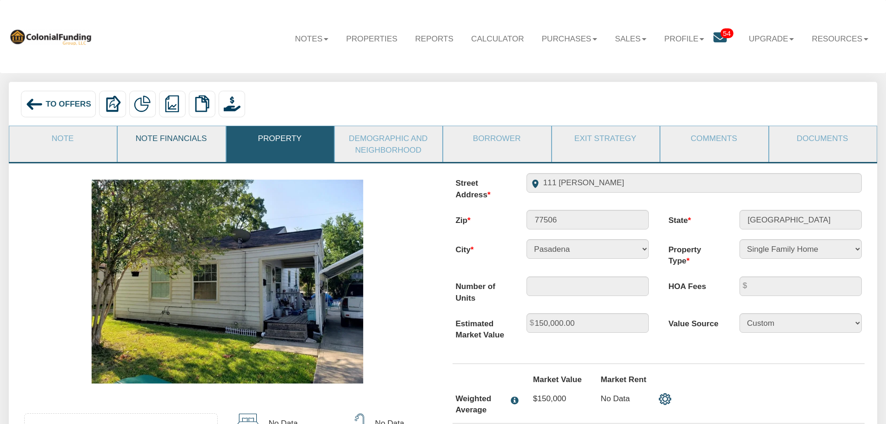
click at [168, 137] on link "Note Financials" at bounding box center [171, 138] width 107 height 24
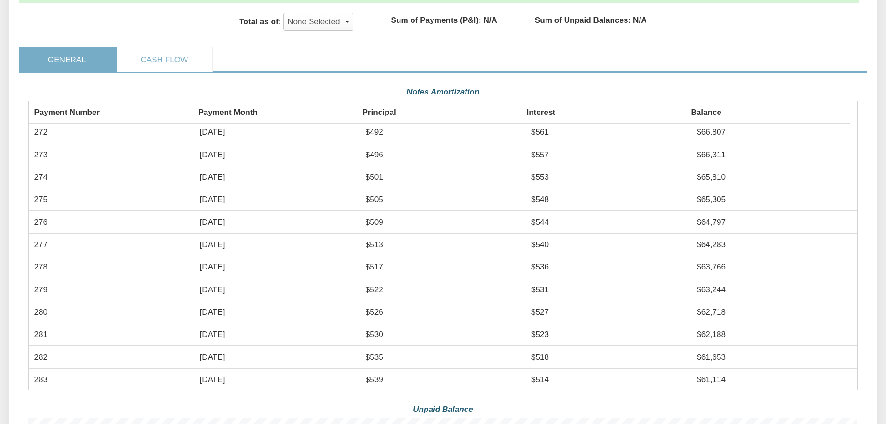
scroll to position [5118, 0]
